Goal: Unclear: Browse casually

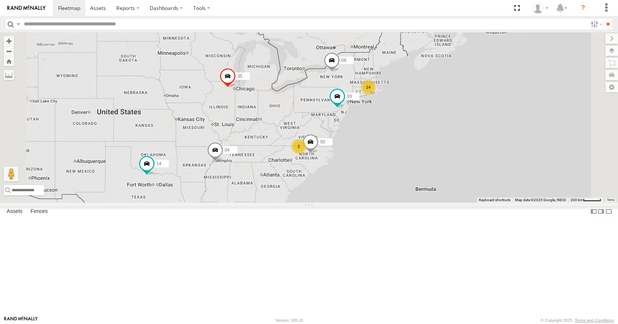
drag, startPoint x: 0, startPoint y: 0, endPoint x: 364, endPoint y: 162, distance: 398.5
click at [364, 162] on div "14 35 14 08 04 2 50 03" at bounding box center [309, 117] width 618 height 170
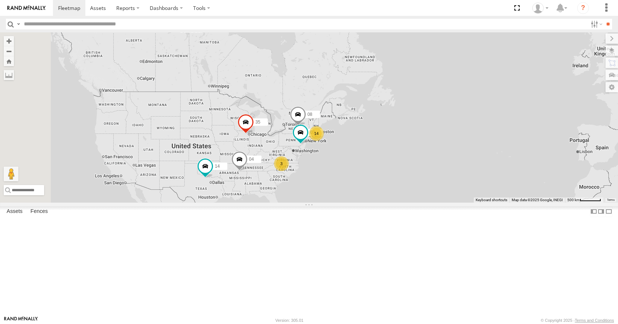
drag, startPoint x: 243, startPoint y: 218, endPoint x: 339, endPoint y: 200, distance: 97.8
click at [339, 200] on div "35 14 08 04 03 14 3" at bounding box center [309, 117] width 618 height 170
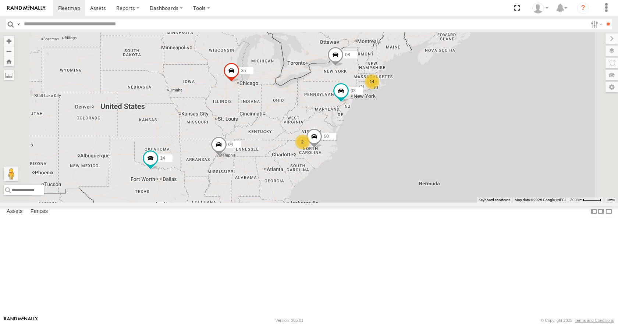
drag, startPoint x: 347, startPoint y: 208, endPoint x: 362, endPoint y: 176, distance: 35.2
click at [362, 176] on div "35 14 08 04 03 14 2 50" at bounding box center [309, 117] width 618 height 170
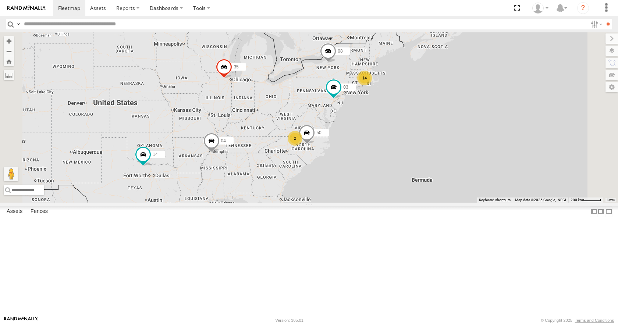
drag, startPoint x: 374, startPoint y: 171, endPoint x: 366, endPoint y: 166, distance: 9.9
click at [366, 166] on div "35 14 08 04 03 14 2 50" at bounding box center [309, 117] width 618 height 170
click at [367, 150] on div "35 14 08 04 03 14 2 50" at bounding box center [309, 117] width 618 height 170
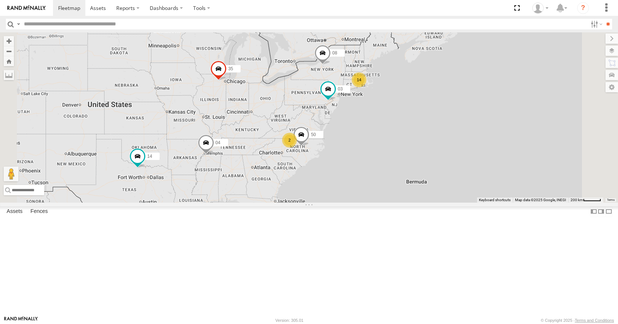
drag, startPoint x: 367, startPoint y: 150, endPoint x: 381, endPoint y: 147, distance: 14.4
click at [381, 147] on div "35 14 08 04 03 14 2 50" at bounding box center [309, 117] width 618 height 170
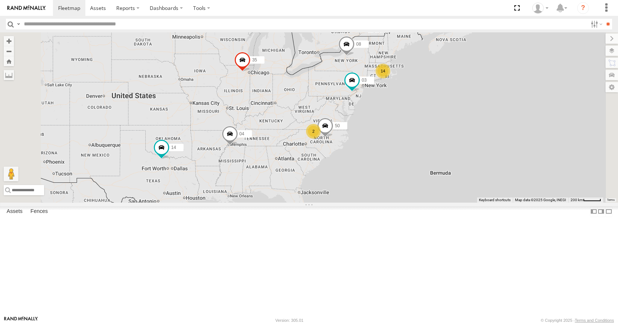
drag, startPoint x: 386, startPoint y: 106, endPoint x: 399, endPoint y: 100, distance: 14.7
click at [399, 100] on div "35 14 08 04 03 14 2 50" at bounding box center [309, 117] width 618 height 170
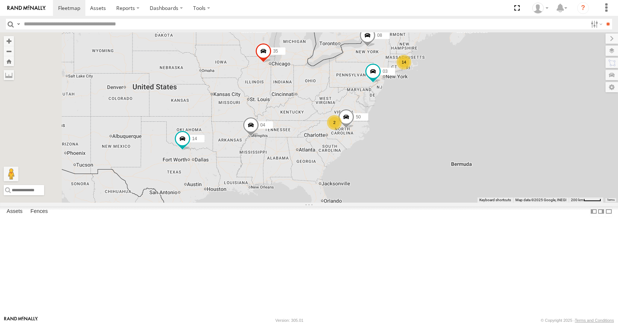
drag, startPoint x: 431, startPoint y: 75, endPoint x: 453, endPoint y: 66, distance: 23.8
click at [453, 66] on div "35 14 08 04 03 14 2 50" at bounding box center [309, 117] width 618 height 170
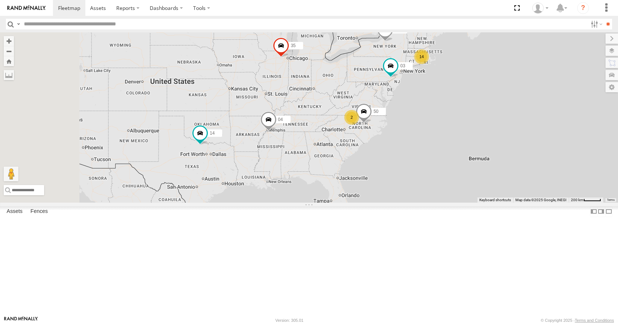
drag, startPoint x: 489, startPoint y: 66, endPoint x: 505, endPoint y: 60, distance: 17.2
click at [505, 60] on div "35 14 08 04 03 14 2 50" at bounding box center [309, 117] width 618 height 170
drag, startPoint x: 537, startPoint y: 60, endPoint x: 537, endPoint y: 70, distance: 9.2
click at [537, 70] on div "35 14 08 04 03 14 2 50" at bounding box center [309, 117] width 618 height 170
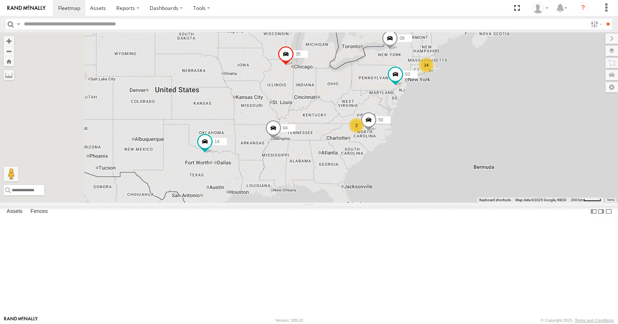
drag, startPoint x: 535, startPoint y: 96, endPoint x: 543, endPoint y: 95, distance: 8.1
click at [543, 95] on div "35 14 08 04 03 14 2 50" at bounding box center [309, 117] width 618 height 170
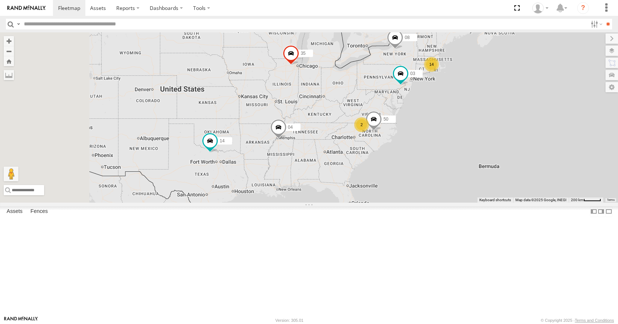
drag, startPoint x: 539, startPoint y: 74, endPoint x: 544, endPoint y: 74, distance: 5.5
click at [544, 74] on div "35 14 08 04 03 14 2 50" at bounding box center [309, 117] width 618 height 170
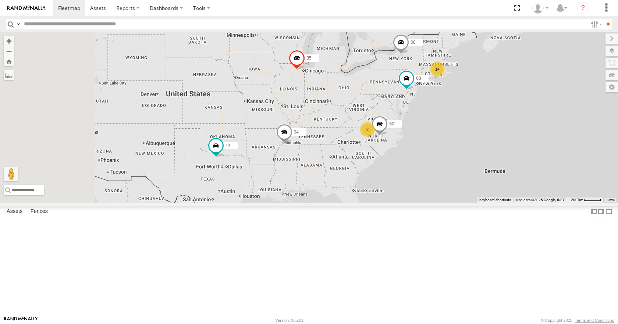
drag, startPoint x: 565, startPoint y: 47, endPoint x: 571, endPoint y: 52, distance: 7.9
click at [571, 52] on div "35 14 08 04 03 14 2 50" at bounding box center [309, 117] width 618 height 170
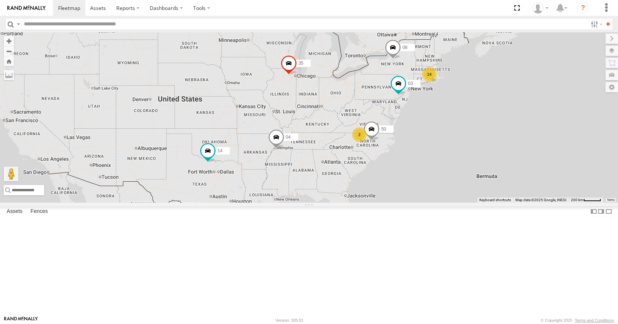
drag, startPoint x: 576, startPoint y: 78, endPoint x: 565, endPoint y: 82, distance: 12.1
click at [565, 82] on div "35 14 08 04 03 14 2 50" at bounding box center [309, 117] width 618 height 170
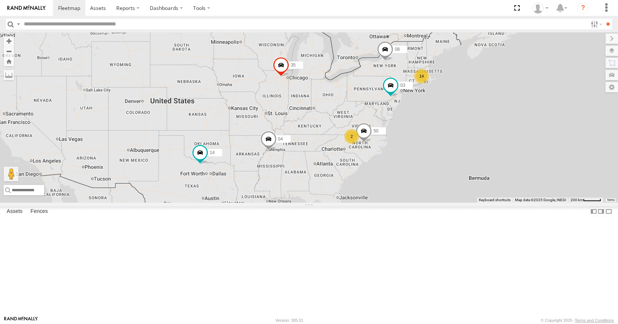
drag, startPoint x: 564, startPoint y: 59, endPoint x: 554, endPoint y: 61, distance: 9.8
click at [554, 61] on div "35 14 08 04 03 14 2 50" at bounding box center [309, 117] width 618 height 170
drag, startPoint x: 585, startPoint y: 73, endPoint x: 579, endPoint y: 73, distance: 5.5
click at [582, 69] on div "35 14 08 04 03 14 2 50" at bounding box center [309, 117] width 618 height 170
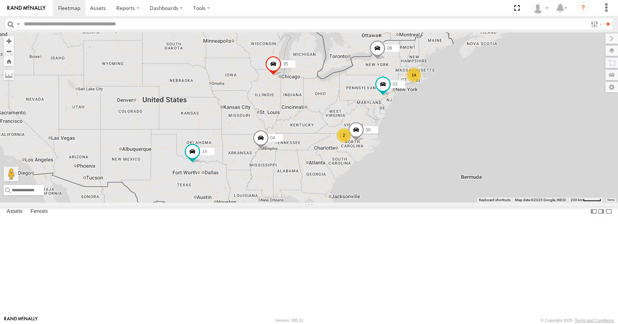
drag, startPoint x: 582, startPoint y: 89, endPoint x: 580, endPoint y: 100, distance: 10.5
click at [578, 92] on div "35 14 08 04 03 14 2 50" at bounding box center [309, 117] width 618 height 170
click at [579, 111] on div "35 14 08 04 03 14 2 50" at bounding box center [309, 117] width 618 height 170
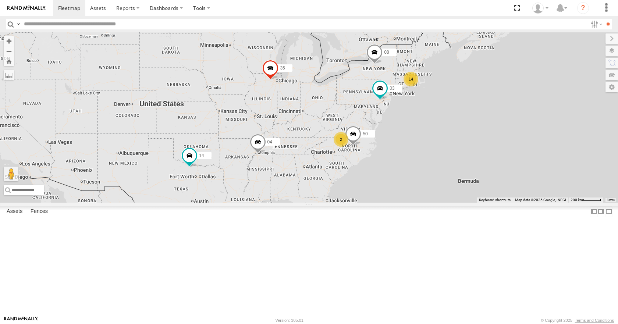
click at [574, 95] on div "35 14 08 04 03 14 2 50" at bounding box center [309, 117] width 618 height 170
drag, startPoint x: 575, startPoint y: 73, endPoint x: 570, endPoint y: 81, distance: 9.6
click at [570, 81] on div "35 14 08 04 03 14 2 50" at bounding box center [309, 117] width 618 height 170
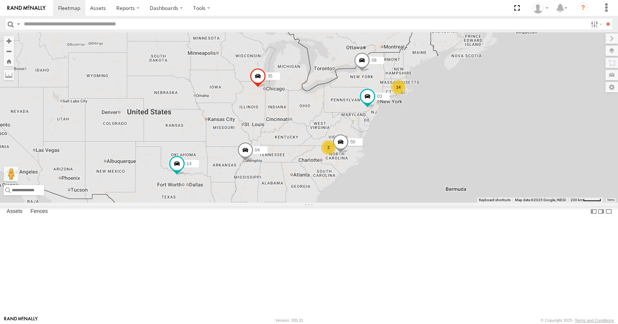
drag, startPoint x: 544, startPoint y: 80, endPoint x: 539, endPoint y: 75, distance: 7.3
click at [538, 71] on div "35 14 08 04 03 14 2 50" at bounding box center [309, 117] width 618 height 170
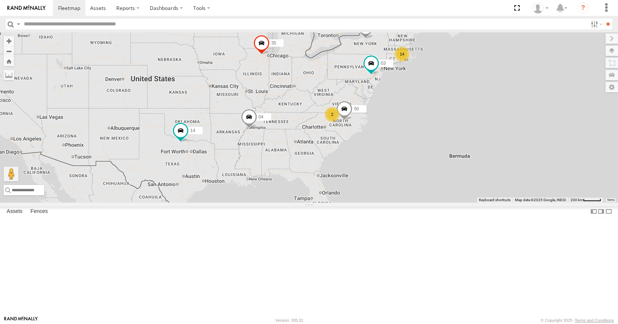
drag, startPoint x: 540, startPoint y: 95, endPoint x: 544, endPoint y: 71, distance: 24.9
click at [544, 71] on div "35 14 08 04 03 14 2 50" at bounding box center [309, 117] width 618 height 170
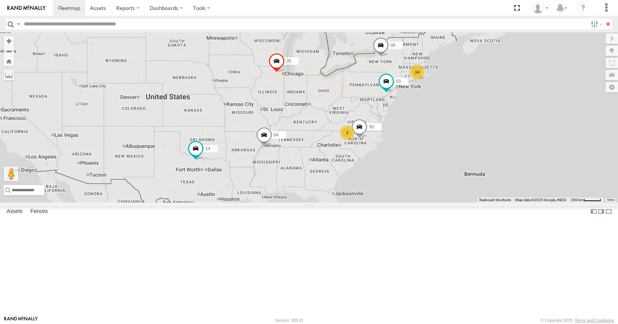
drag, startPoint x: 552, startPoint y: 88, endPoint x: 559, endPoint y: 94, distance: 9.1
click at [559, 94] on div "35 14 08 04 03 14 2 50" at bounding box center [309, 117] width 618 height 170
drag, startPoint x: 537, startPoint y: 85, endPoint x: 546, endPoint y: 83, distance: 9.2
click at [546, 83] on div "35 14 08 04 03 14 2 50" at bounding box center [309, 117] width 618 height 170
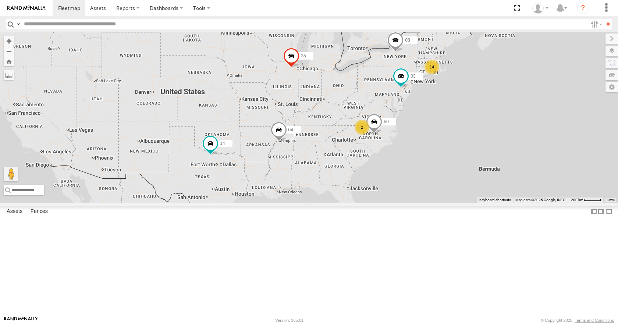
drag, startPoint x: 536, startPoint y: 86, endPoint x: 545, endPoint y: 82, distance: 9.2
click at [545, 82] on div "35 14 08 04 03 14 2 50" at bounding box center [309, 117] width 618 height 170
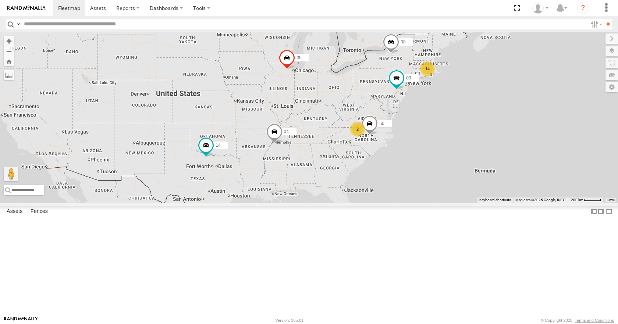
drag, startPoint x: 543, startPoint y: 83, endPoint x: 538, endPoint y: 85, distance: 5.6
click at [538, 85] on div "35 14 08 04 03 14 2 50" at bounding box center [309, 117] width 618 height 170
click at [534, 84] on div "35 14 08 04 03 14 2 50" at bounding box center [309, 117] width 618 height 170
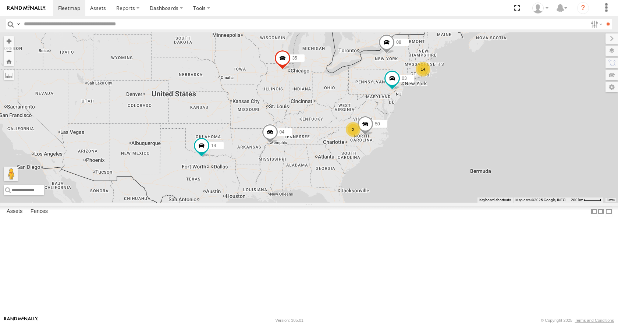
drag, startPoint x: 513, startPoint y: 77, endPoint x: 519, endPoint y: 73, distance: 7.8
click at [519, 73] on div "35 14 08 04 03 14 2 50" at bounding box center [309, 117] width 618 height 170
drag, startPoint x: 482, startPoint y: 74, endPoint x: 478, endPoint y: 77, distance: 4.5
click at [478, 77] on div "35 14 08 04 03 14 2 50" at bounding box center [309, 117] width 618 height 170
click at [477, 77] on div "35 14 08 04 03 14 2 50" at bounding box center [309, 117] width 618 height 170
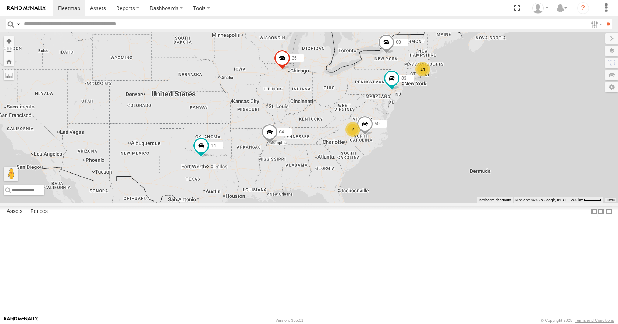
drag, startPoint x: 522, startPoint y: 184, endPoint x: 509, endPoint y: 188, distance: 13.9
click at [509, 188] on div "35 14 08 04 03 14 2 50" at bounding box center [309, 117] width 618 height 170
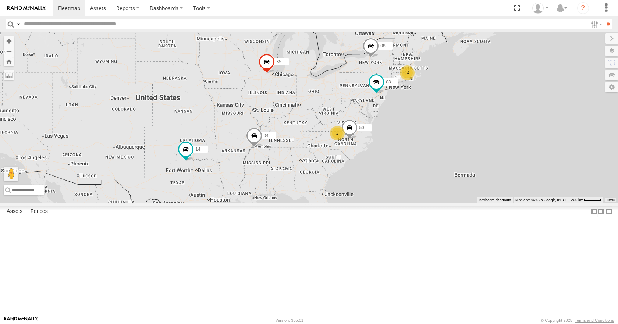
drag, startPoint x: 512, startPoint y: 181, endPoint x: 496, endPoint y: 185, distance: 16.8
click at [496, 185] on div "35 14 08 04 03 14 2 50" at bounding box center [309, 117] width 618 height 170
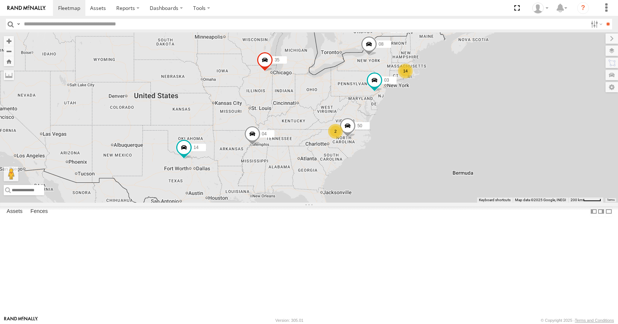
drag, startPoint x: 496, startPoint y: 185, endPoint x: 495, endPoint y: 181, distance: 4.1
click at [495, 181] on div "35 14 08 04 03 14 2 50" at bounding box center [309, 117] width 618 height 170
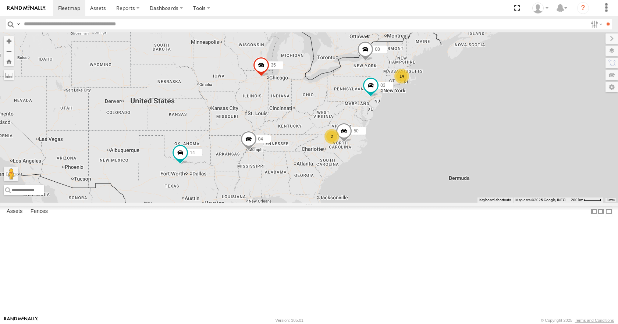
drag, startPoint x: 487, startPoint y: 176, endPoint x: 485, endPoint y: 181, distance: 5.5
click at [485, 181] on div "35 14 08 04 03 14 2 50" at bounding box center [309, 117] width 618 height 170
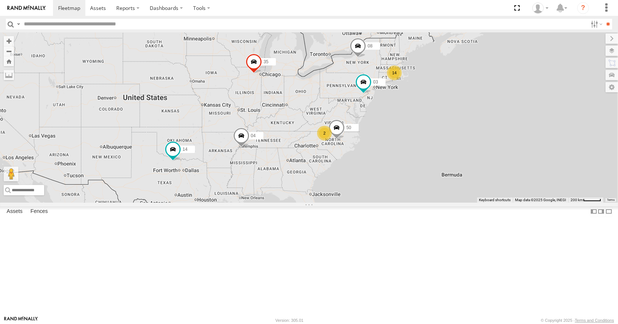
drag, startPoint x: 377, startPoint y: 197, endPoint x: 369, endPoint y: 193, distance: 8.7
click at [369, 193] on div "35 14 08 04 03 14 2 50" at bounding box center [309, 117] width 618 height 170
drag, startPoint x: 381, startPoint y: 171, endPoint x: 373, endPoint y: 173, distance: 8.1
click at [373, 173] on div "35 14 08 04 03 14 2 50" at bounding box center [309, 117] width 618 height 170
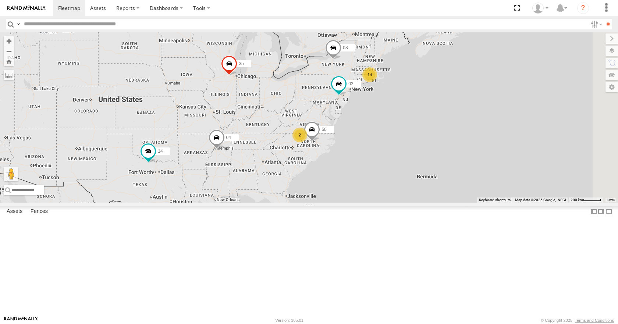
drag
click at [363, 141] on div "35 14 08 04 03 14 2 50" at bounding box center [309, 117] width 618 height 170
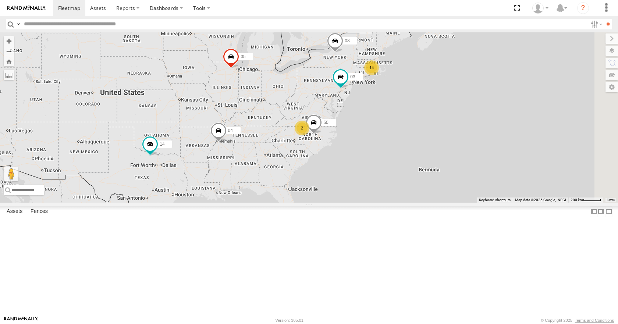
click at [375, 176] on div "35 14 08 04 03 14 2 50" at bounding box center [309, 117] width 618 height 170
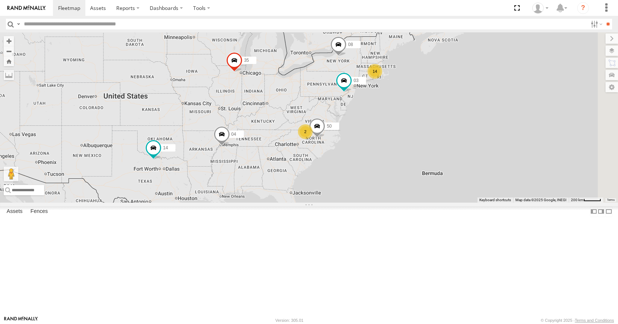
click at [379, 180] on div "35 14 08 04 03 14 2 50" at bounding box center [309, 117] width 618 height 170
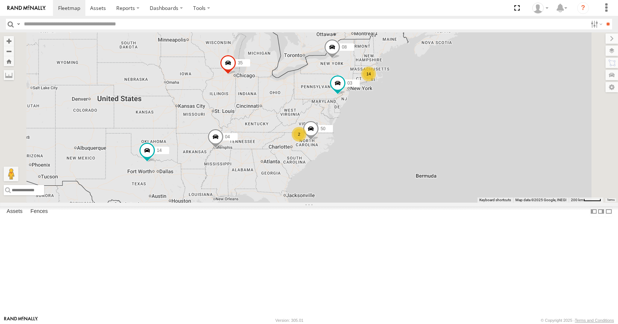
drag, startPoint x: 403, startPoint y: 159, endPoint x: 396, endPoint y: 162, distance: 7.5
click at [396, 162] on div "35 14 08 04 03 14 2 50" at bounding box center [309, 117] width 618 height 170
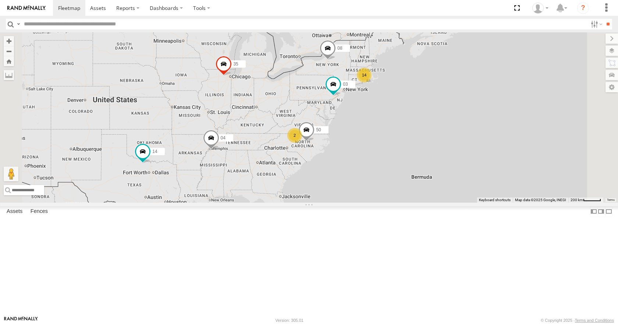
drag, startPoint x: 405, startPoint y: 141, endPoint x: 398, endPoint y: 142, distance: 7.1
click at [398, 142] on div "35 14 08 04 03 14 2 50" at bounding box center [309, 117] width 618 height 170
drag, startPoint x: 400, startPoint y: 134, endPoint x: 395, endPoint y: 130, distance: 5.8
click at [395, 130] on div "35 14 08 04 03 14 2 50" at bounding box center [309, 117] width 618 height 170
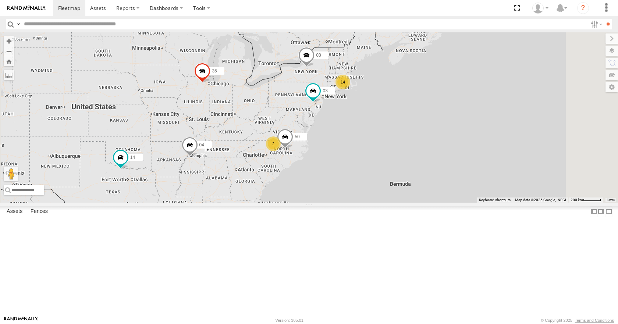
drag, startPoint x: 435, startPoint y: 151, endPoint x: 379, endPoint y: 152, distance: 56.0
click at [379, 152] on div "35 14 08 04 03 14 2 50" at bounding box center [309, 117] width 618 height 170
